Goal: Information Seeking & Learning: Learn about a topic

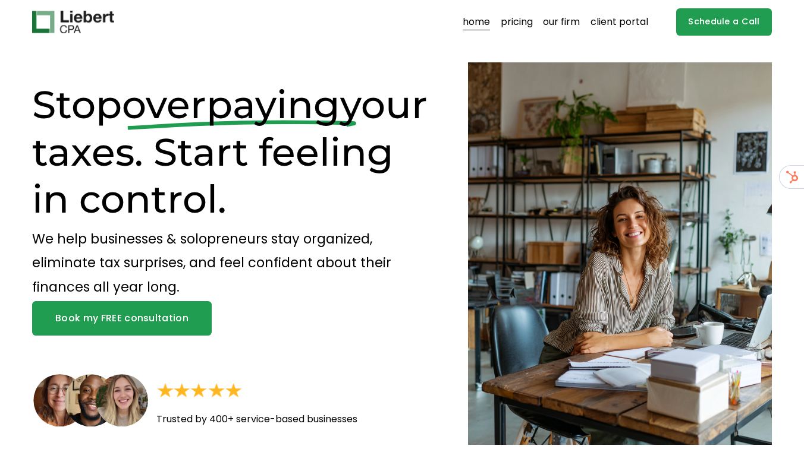
click at [508, 20] on link "pricing" at bounding box center [516, 21] width 32 height 19
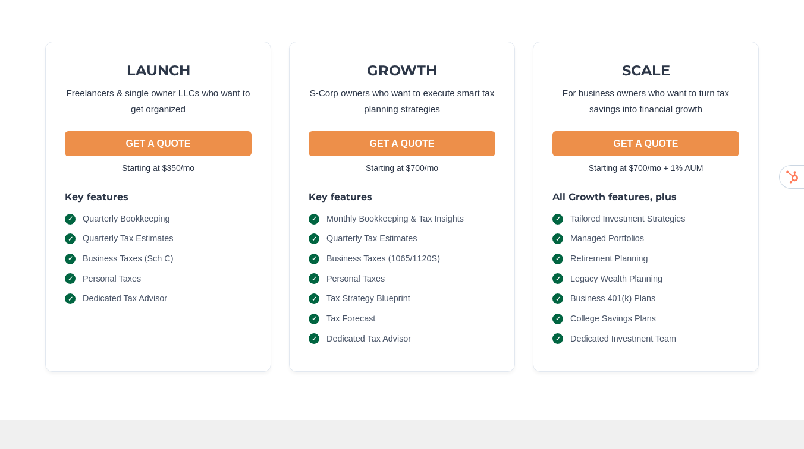
scroll to position [122, 0]
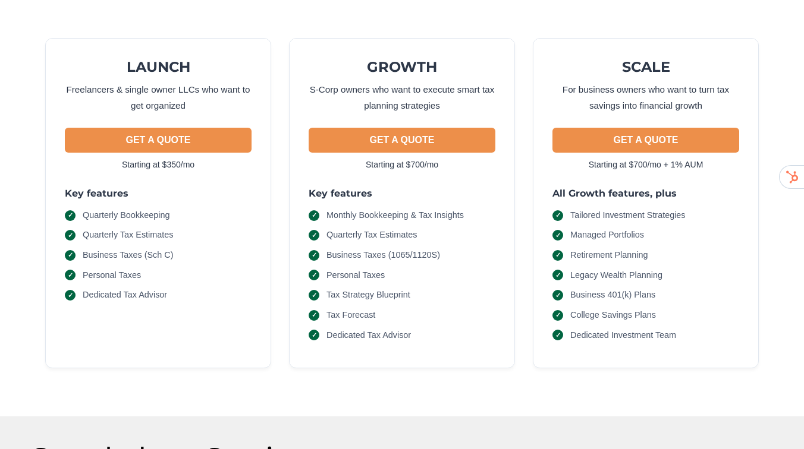
click at [392, 21] on div "LAUNCH Freelancers & single owner LLCs who want to get organized GET A QUOTE St…" at bounding box center [401, 191] width 739 height 402
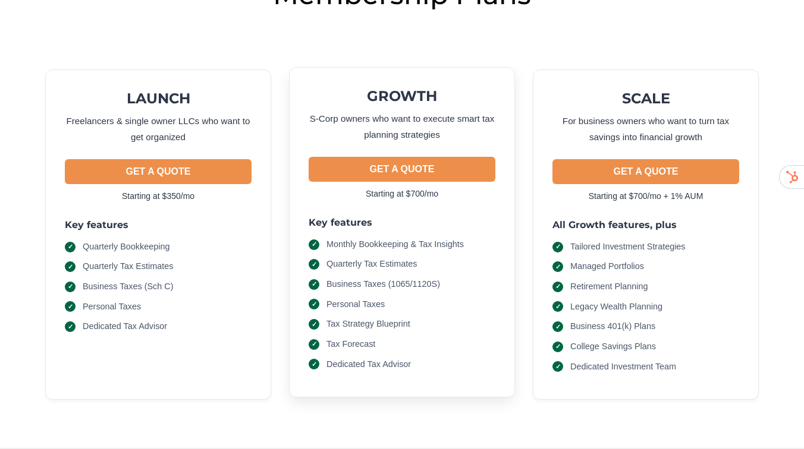
scroll to position [0, 0]
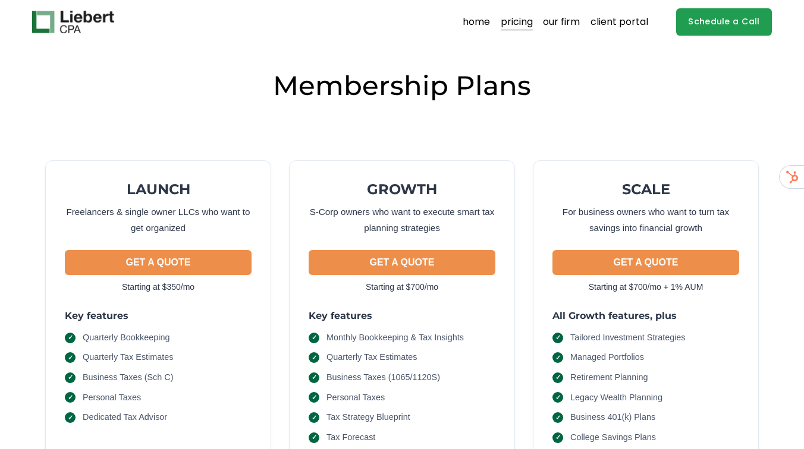
click at [565, 21] on link "our firm" at bounding box center [561, 21] width 37 height 19
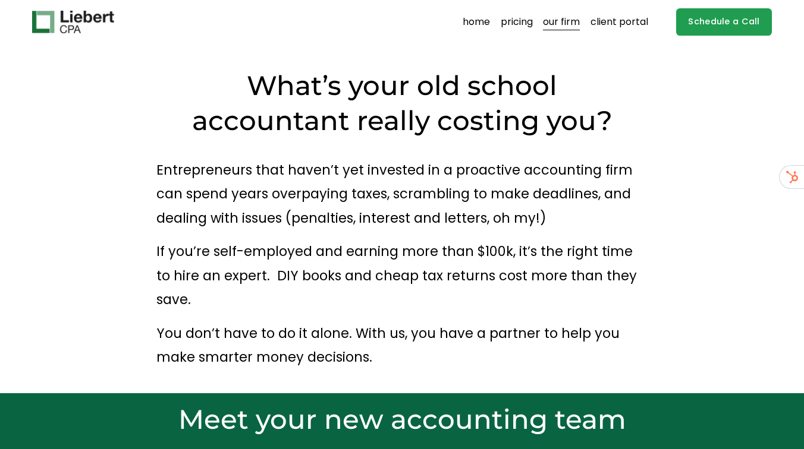
click at [518, 21] on link "pricing" at bounding box center [516, 21] width 32 height 19
